Goal: Transaction & Acquisition: Download file/media

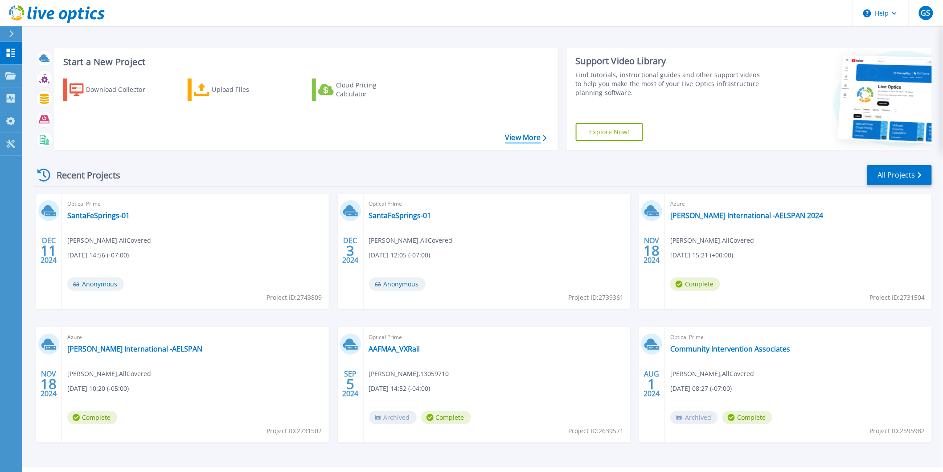
click at [533, 138] on link "View More" at bounding box center [525, 137] width 41 height 8
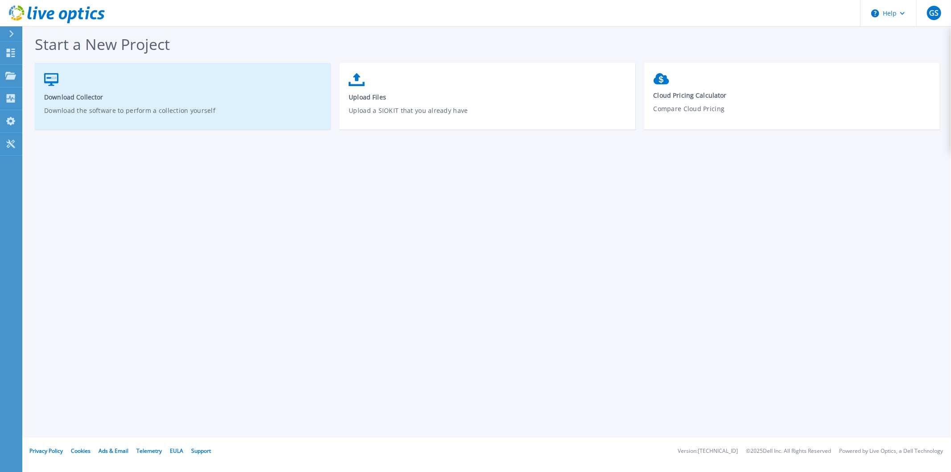
click at [197, 106] on p "Download the software to perform a collection yourself" at bounding box center [182, 116] width 277 height 21
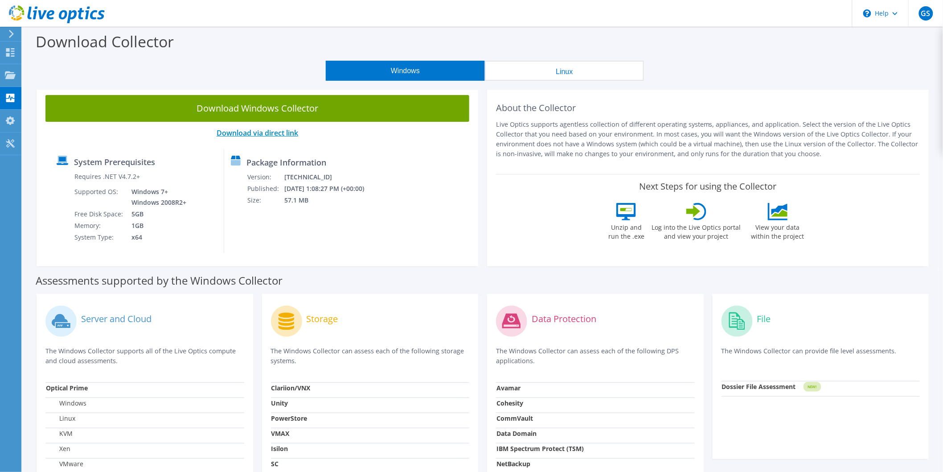
click at [274, 136] on link "Download via direct link" at bounding box center [258, 133] width 82 height 10
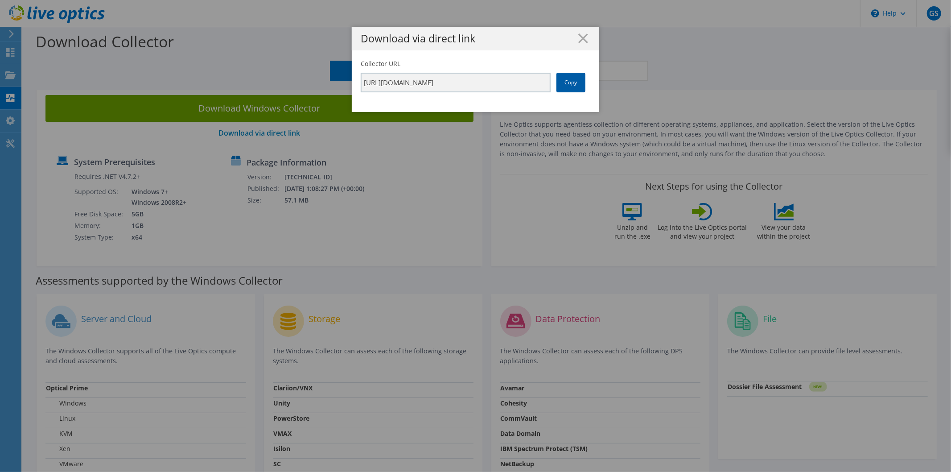
click at [565, 87] on link "Copy" at bounding box center [570, 83] width 29 height 20
click at [565, 88] on link "Copy" at bounding box center [570, 83] width 29 height 20
click at [354, 250] on div "Download via direct link Collector URL [URL][DOMAIN_NAME] Copy" at bounding box center [475, 236] width 951 height 418
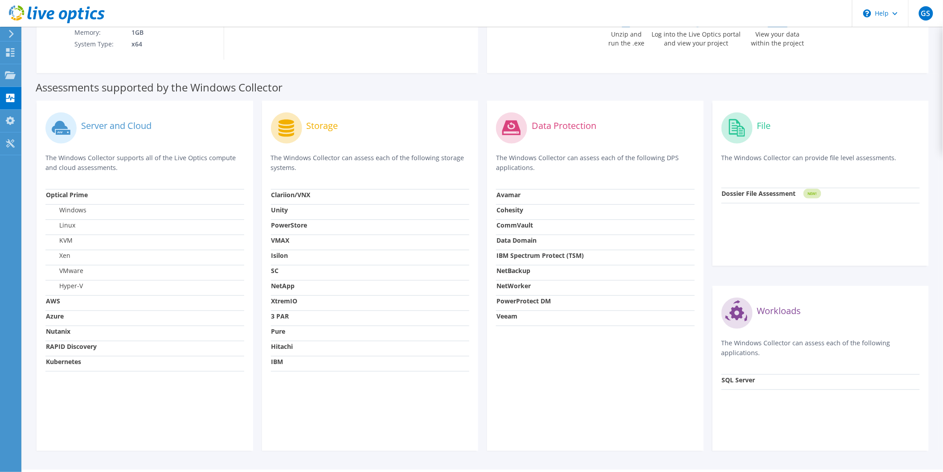
scroll to position [217, 0]
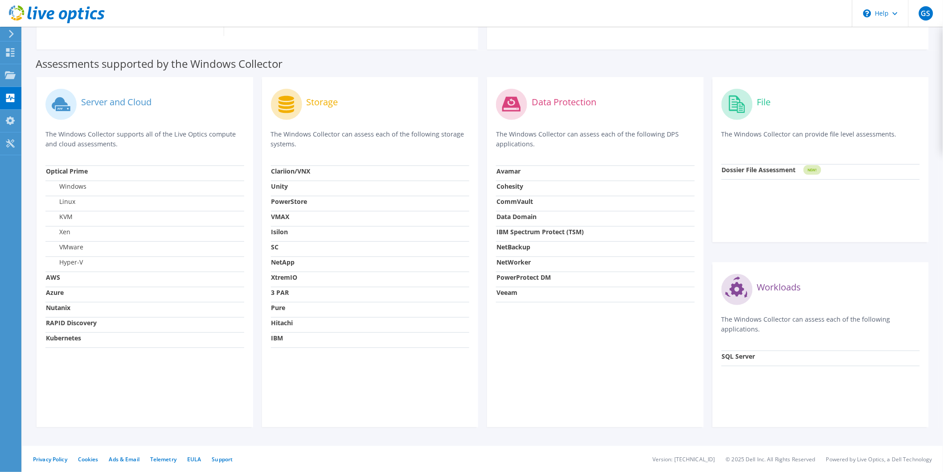
click at [59, 291] on td "Azure" at bounding box center [144, 294] width 199 height 15
click at [67, 326] on strong "RAPID Discovery" at bounding box center [71, 322] width 51 height 8
click at [58, 317] on td "Nutanix" at bounding box center [144, 309] width 199 height 15
click at [57, 311] on strong "Nutanix" at bounding box center [58, 307] width 25 height 8
click at [59, 311] on strong "Nutanix" at bounding box center [58, 307] width 25 height 8
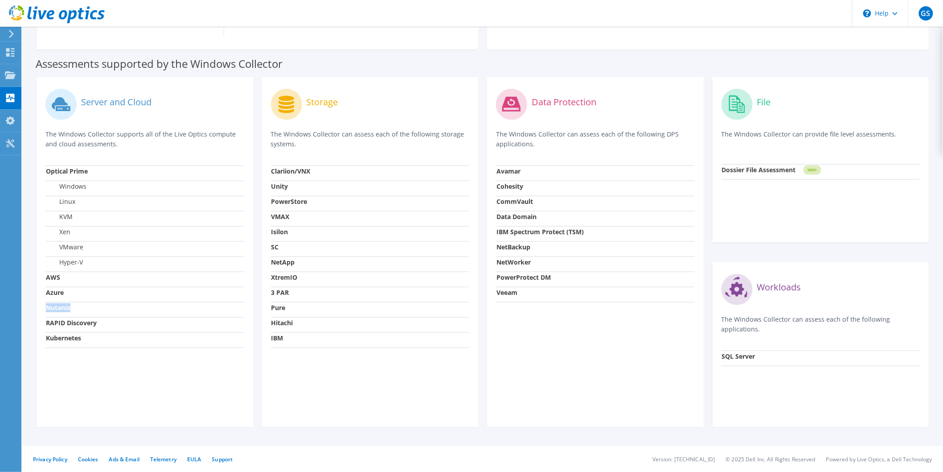
click at [59, 311] on strong "Nutanix" at bounding box center [58, 307] width 25 height 8
click at [63, 317] on td "Nutanix" at bounding box center [144, 309] width 199 height 15
click at [66, 332] on td "RAPID Discovery" at bounding box center [144, 324] width 199 height 15
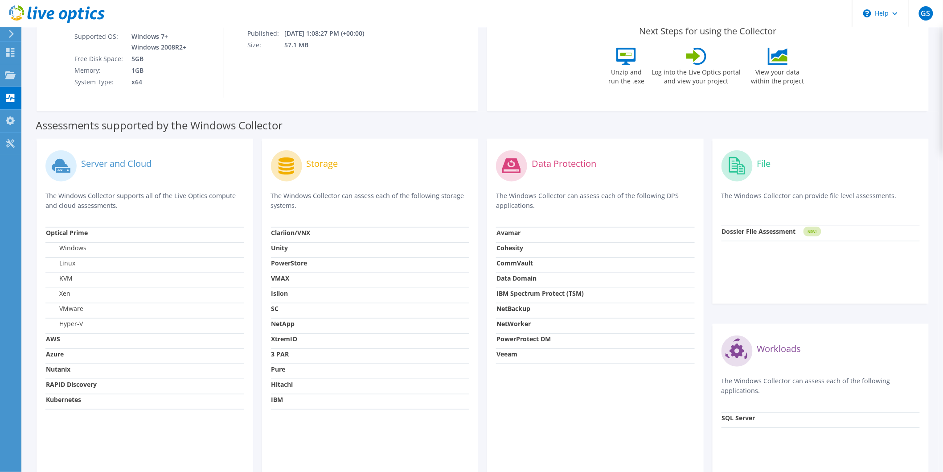
scroll to position [19, 0]
